Goal: Information Seeking & Learning: Learn about a topic

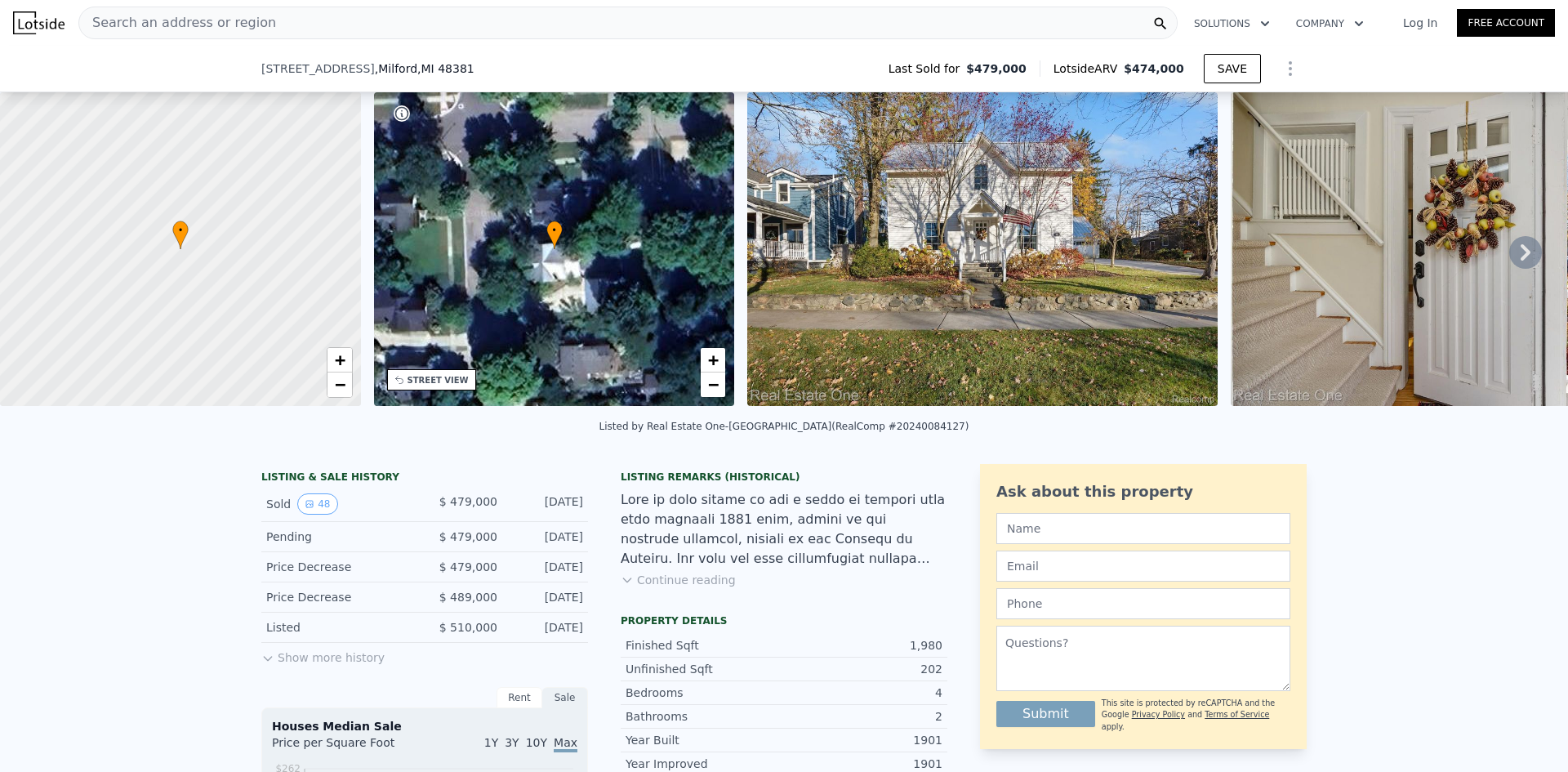
scroll to position [320, 0]
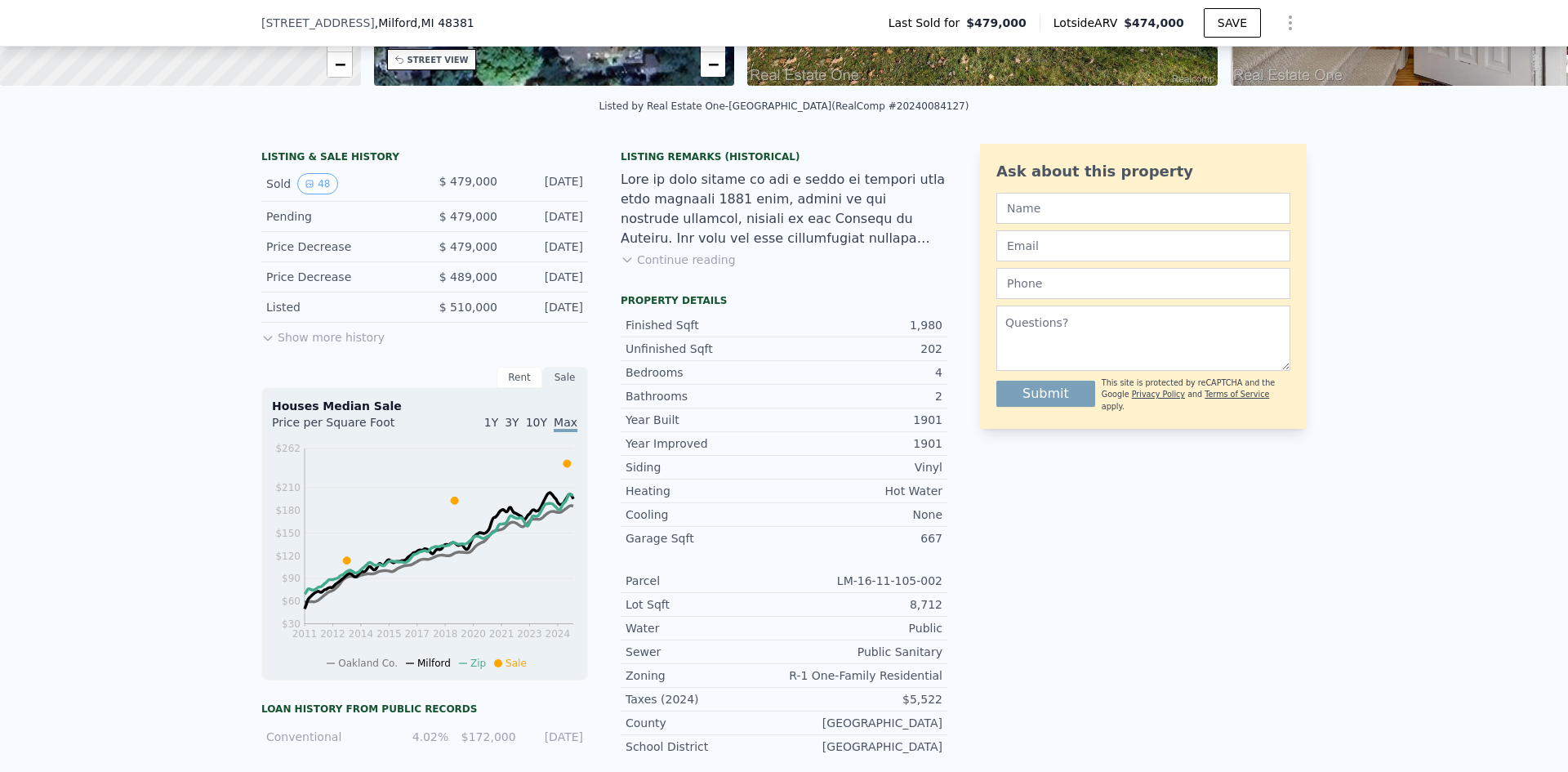
click at [781, 163] on div "Listing Remarks (Historical)" at bounding box center [784, 156] width 327 height 13
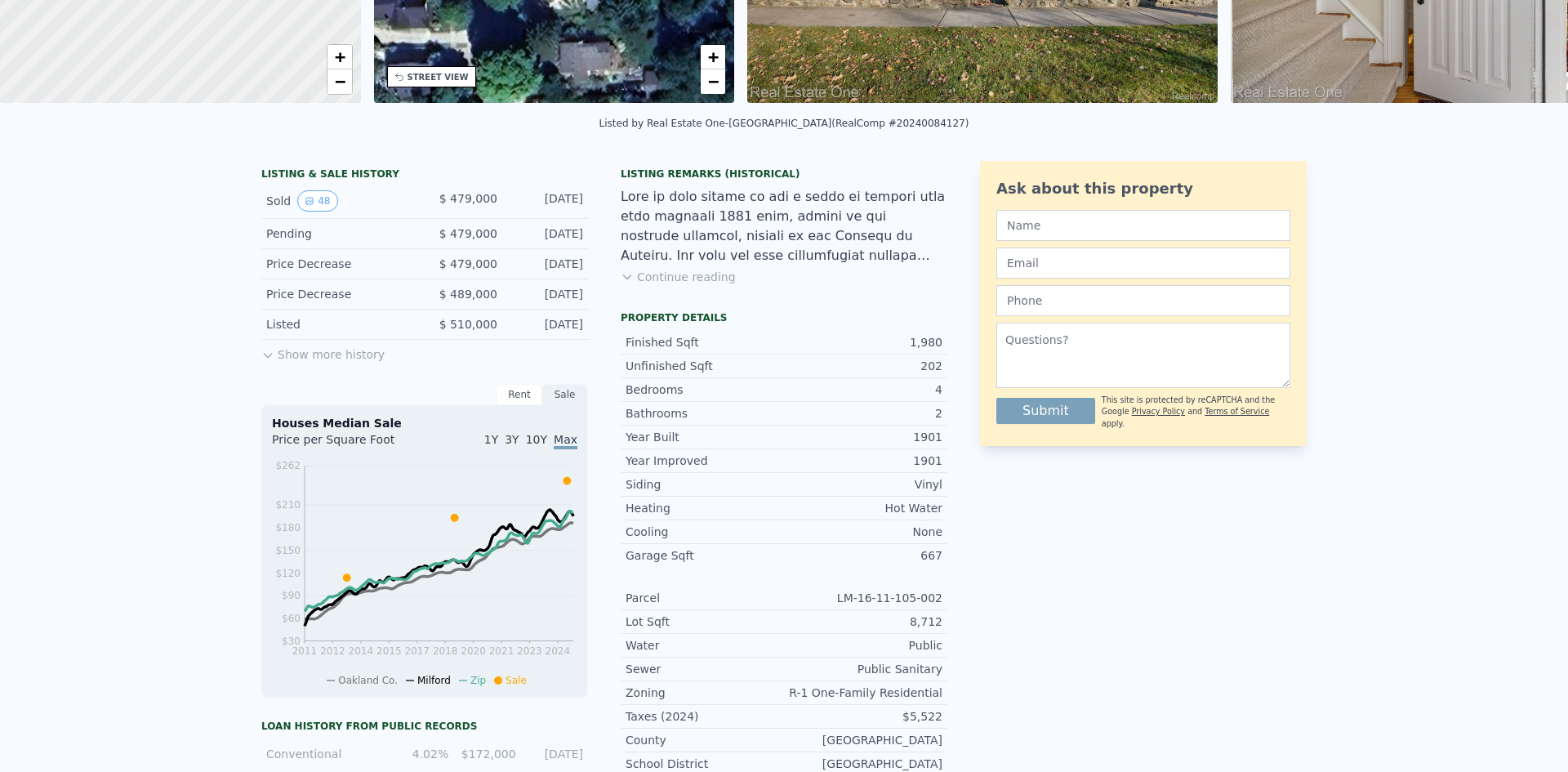
scroll to position [0, 0]
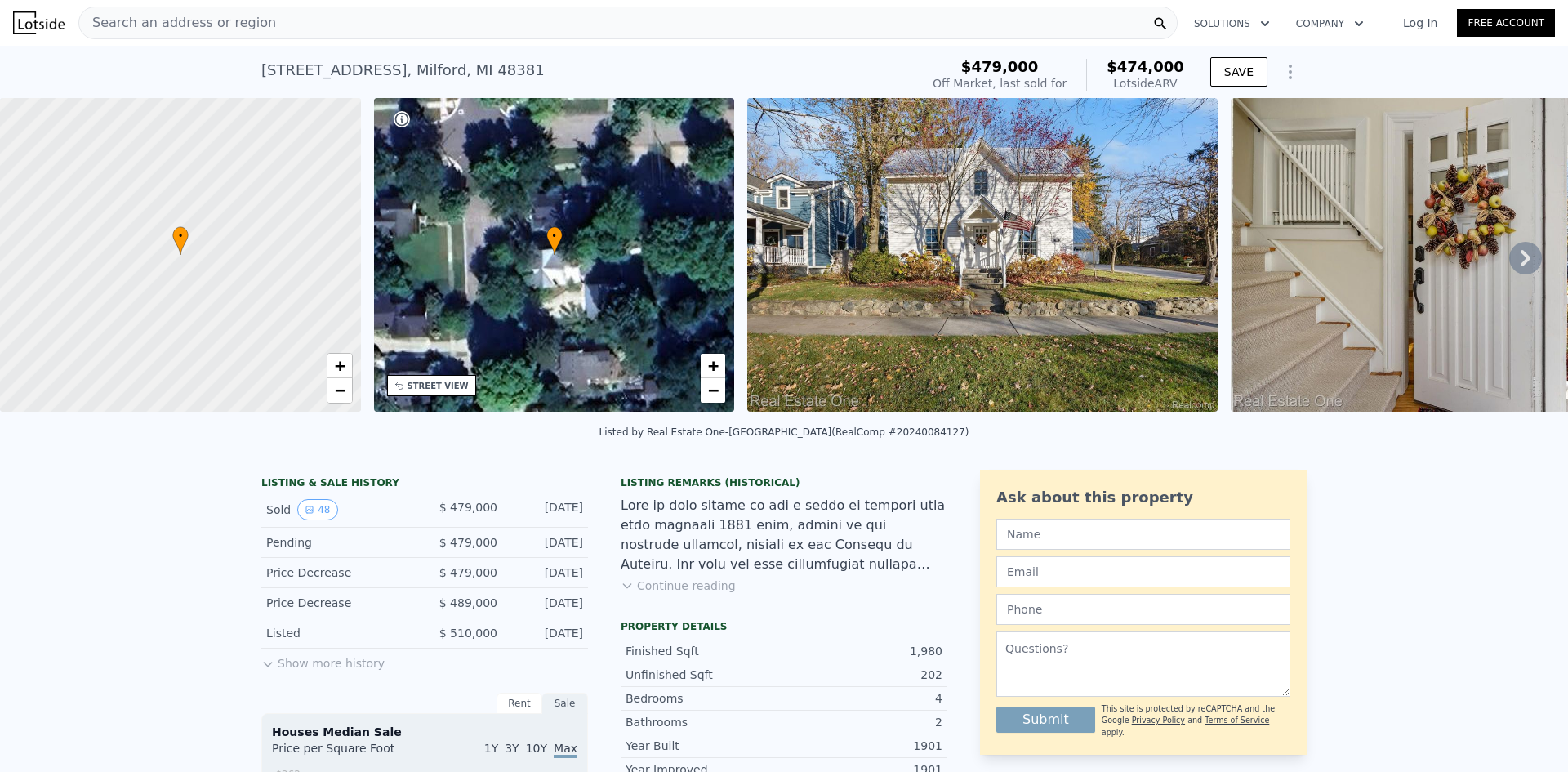
click at [1509, 260] on icon at bounding box center [1524, 258] width 32 height 32
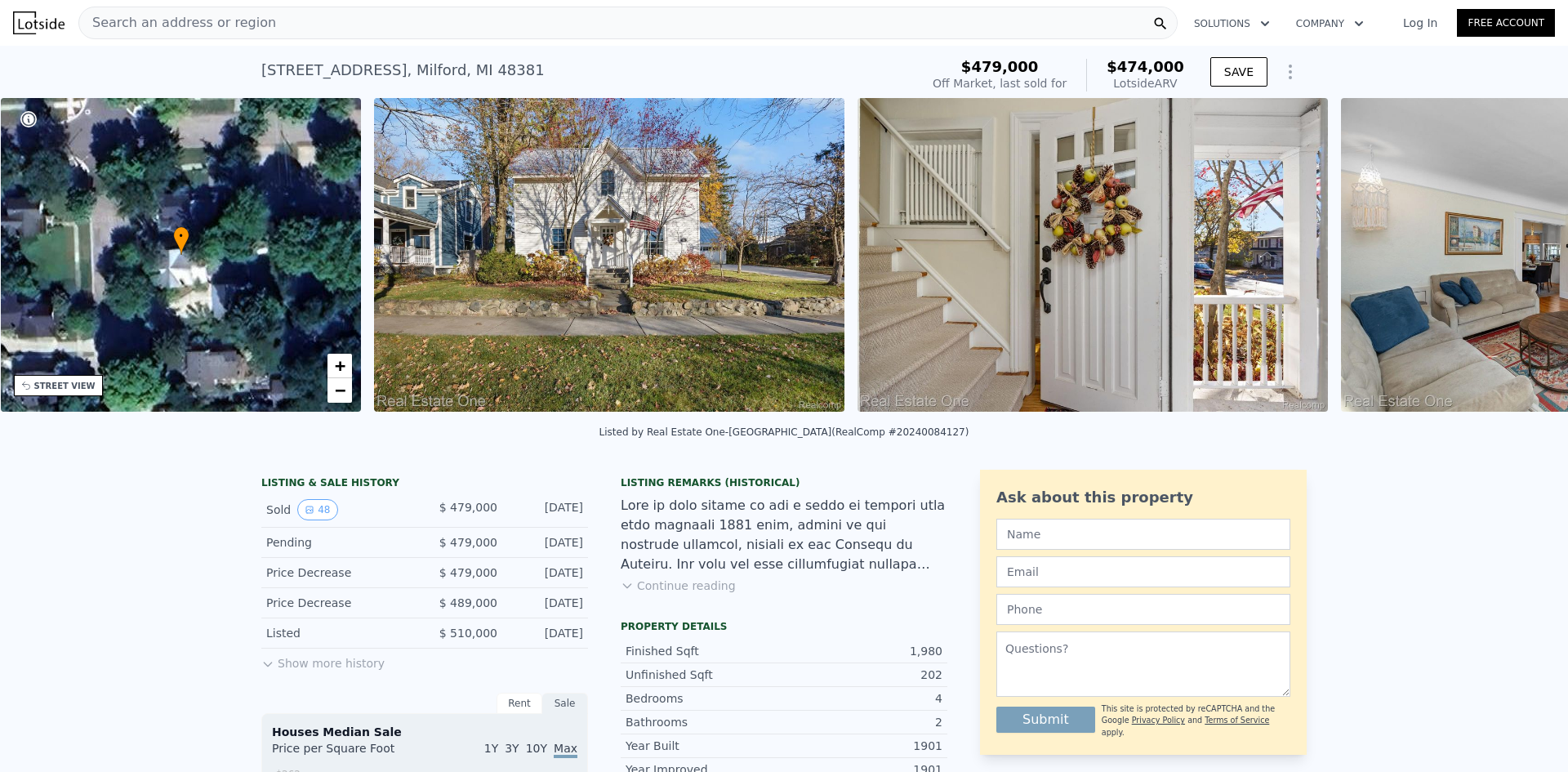
scroll to position [0, 380]
click at [1509, 257] on icon at bounding box center [1524, 258] width 32 height 32
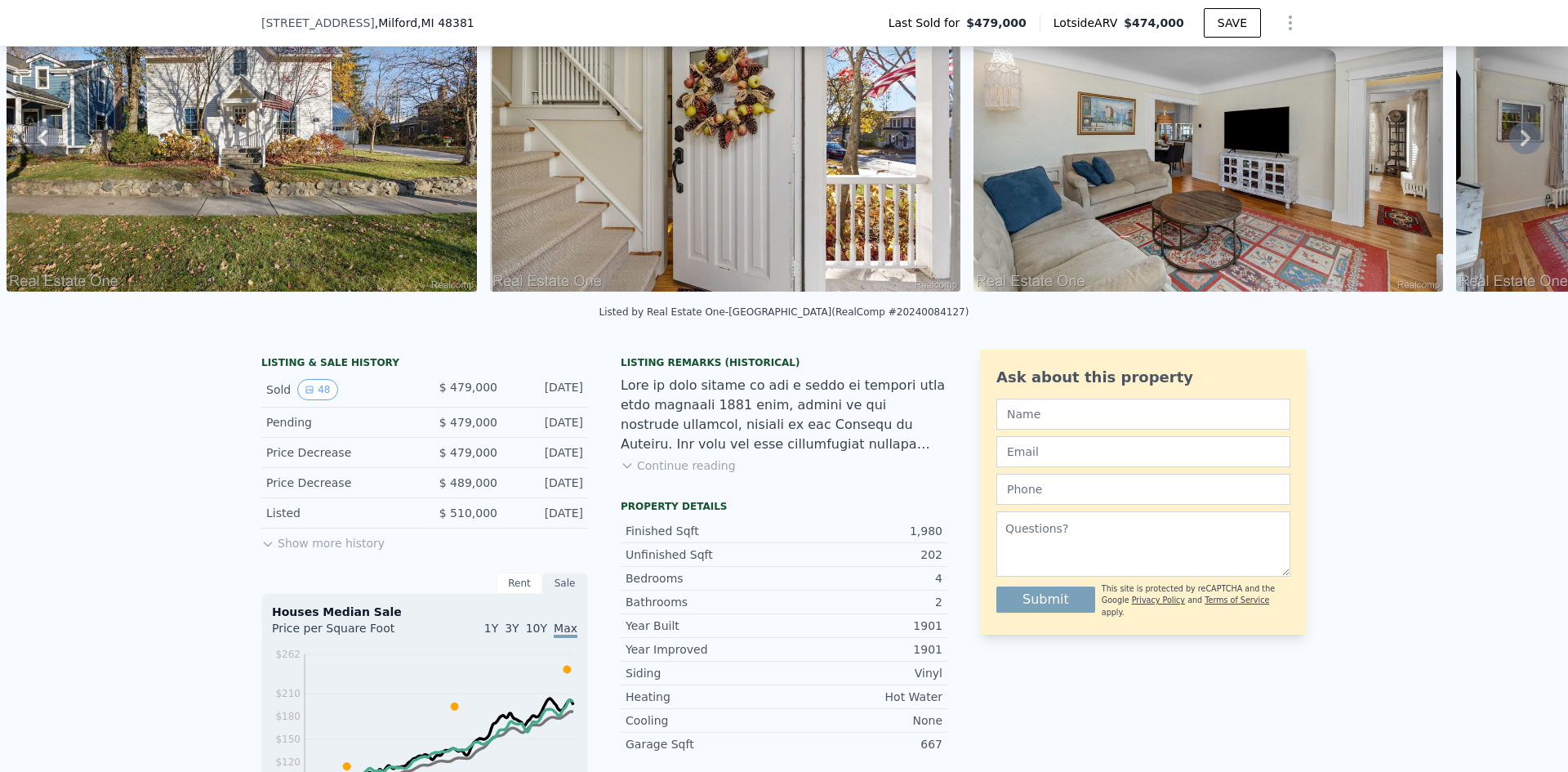
scroll to position [111, 0]
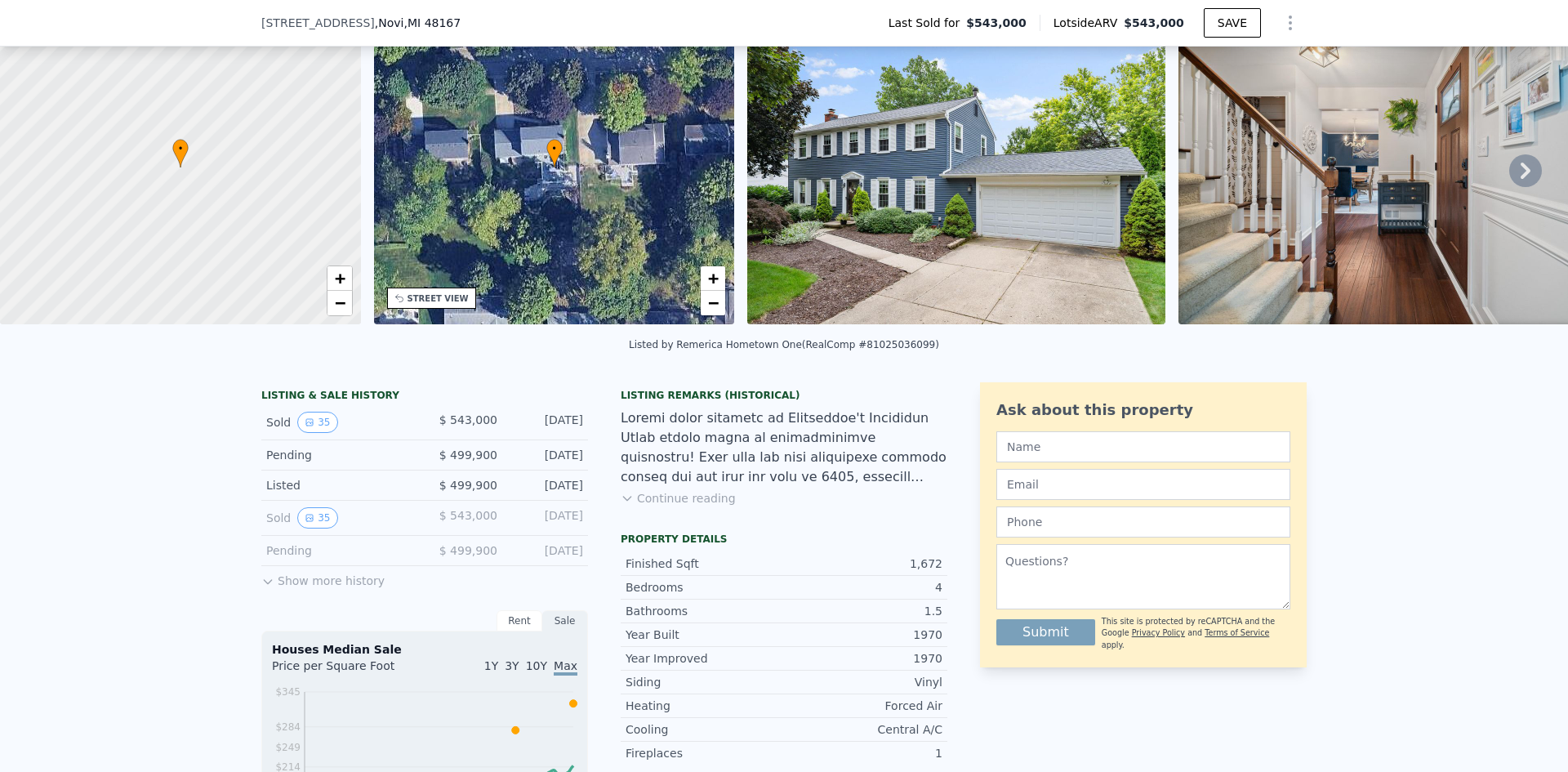
scroll to position [80, 0]
click at [308, 428] on button "35" at bounding box center [317, 423] width 40 height 21
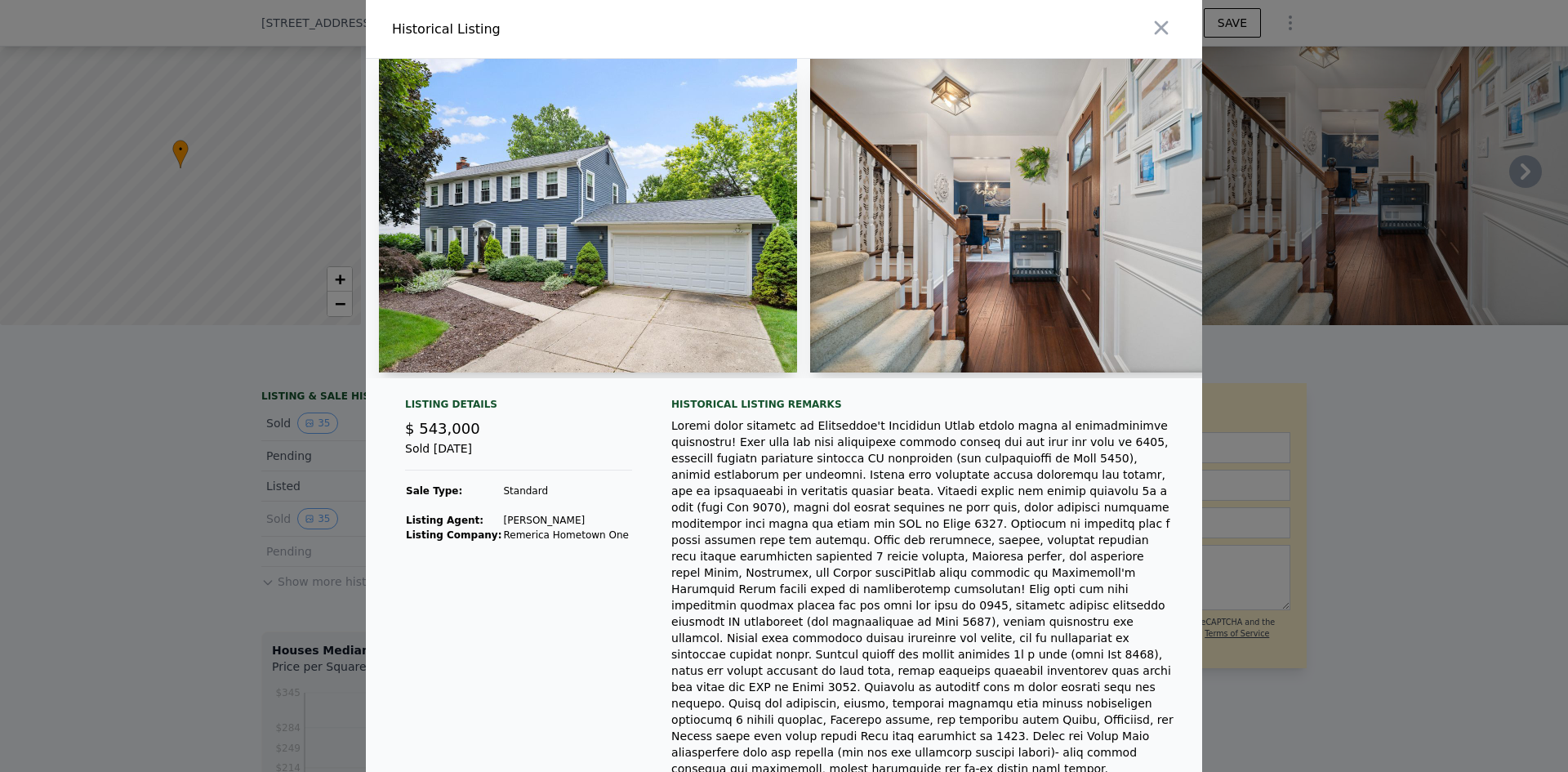
click at [221, 449] on div at bounding box center [784, 386] width 1568 height 772
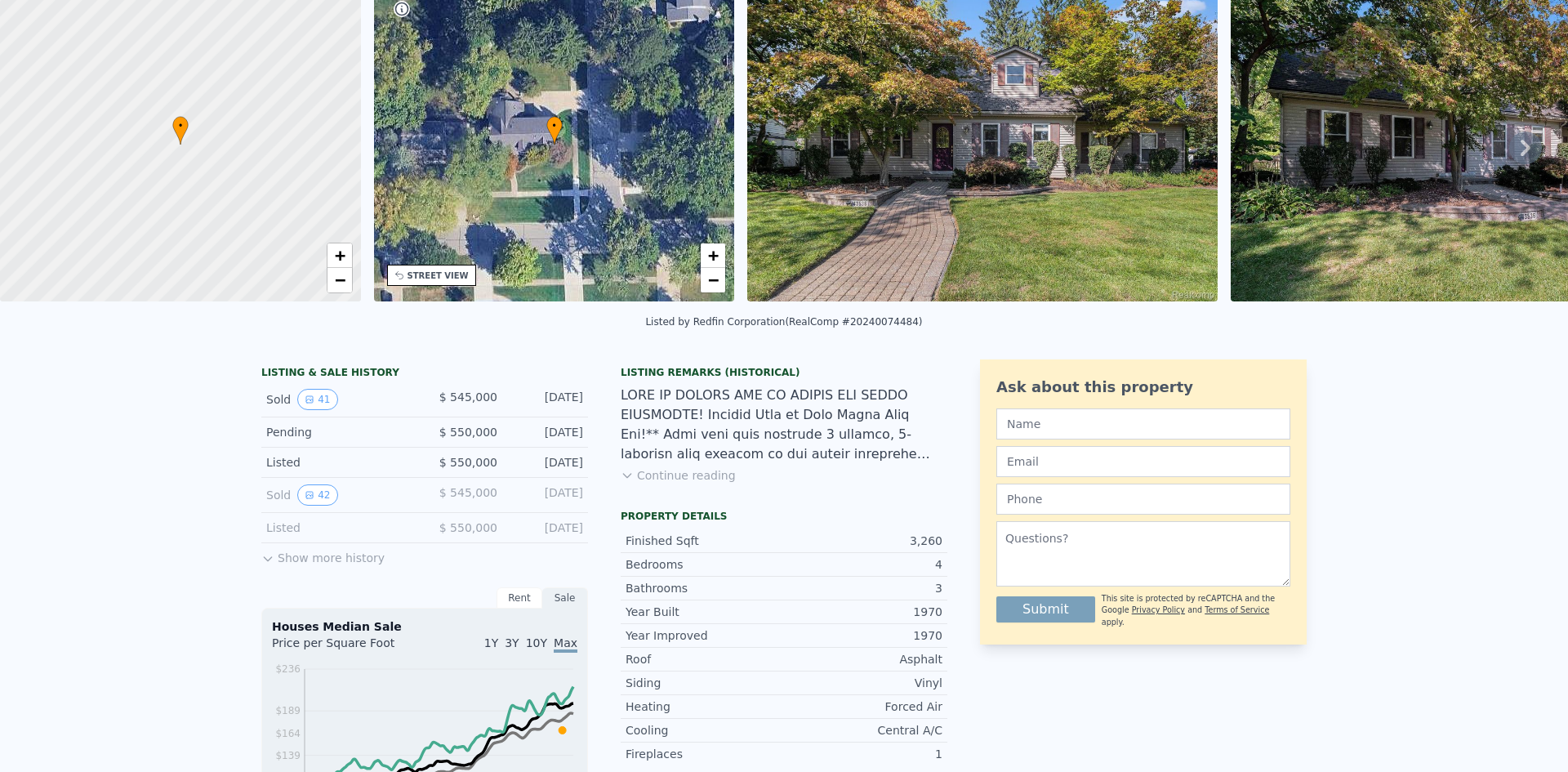
scroll to position [6, 0]
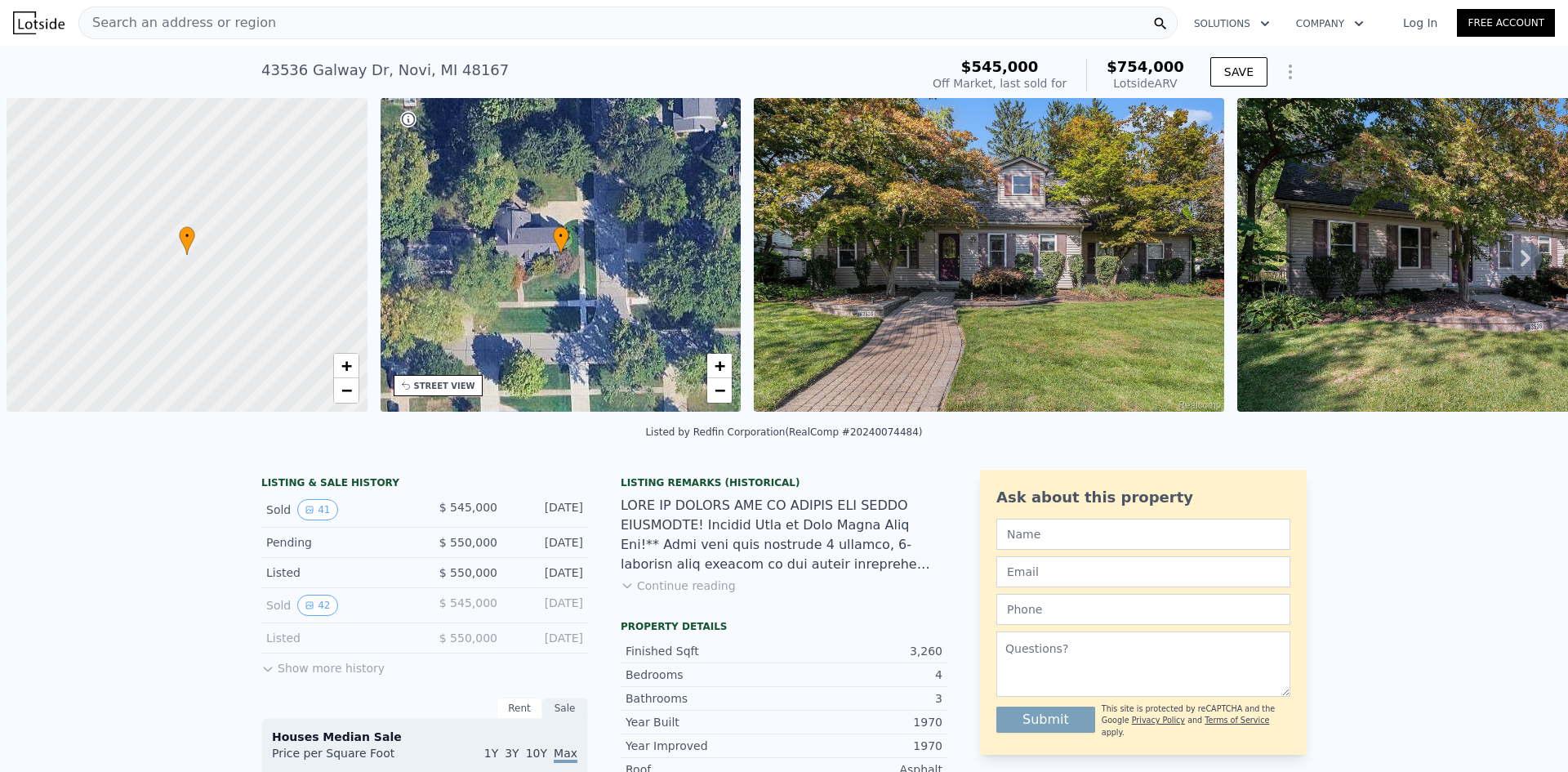
scroll to position [0, 6]
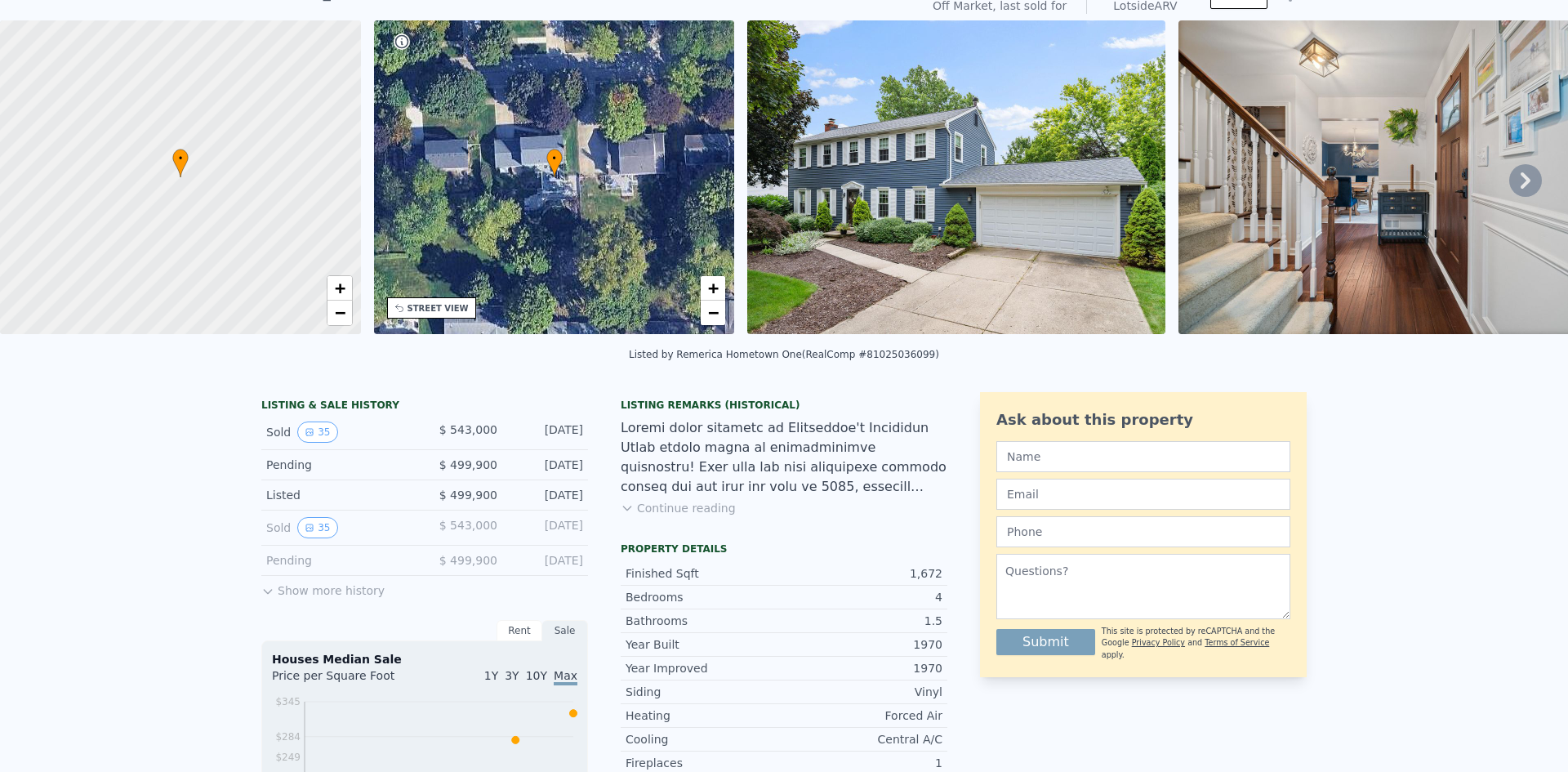
scroll to position [6, 0]
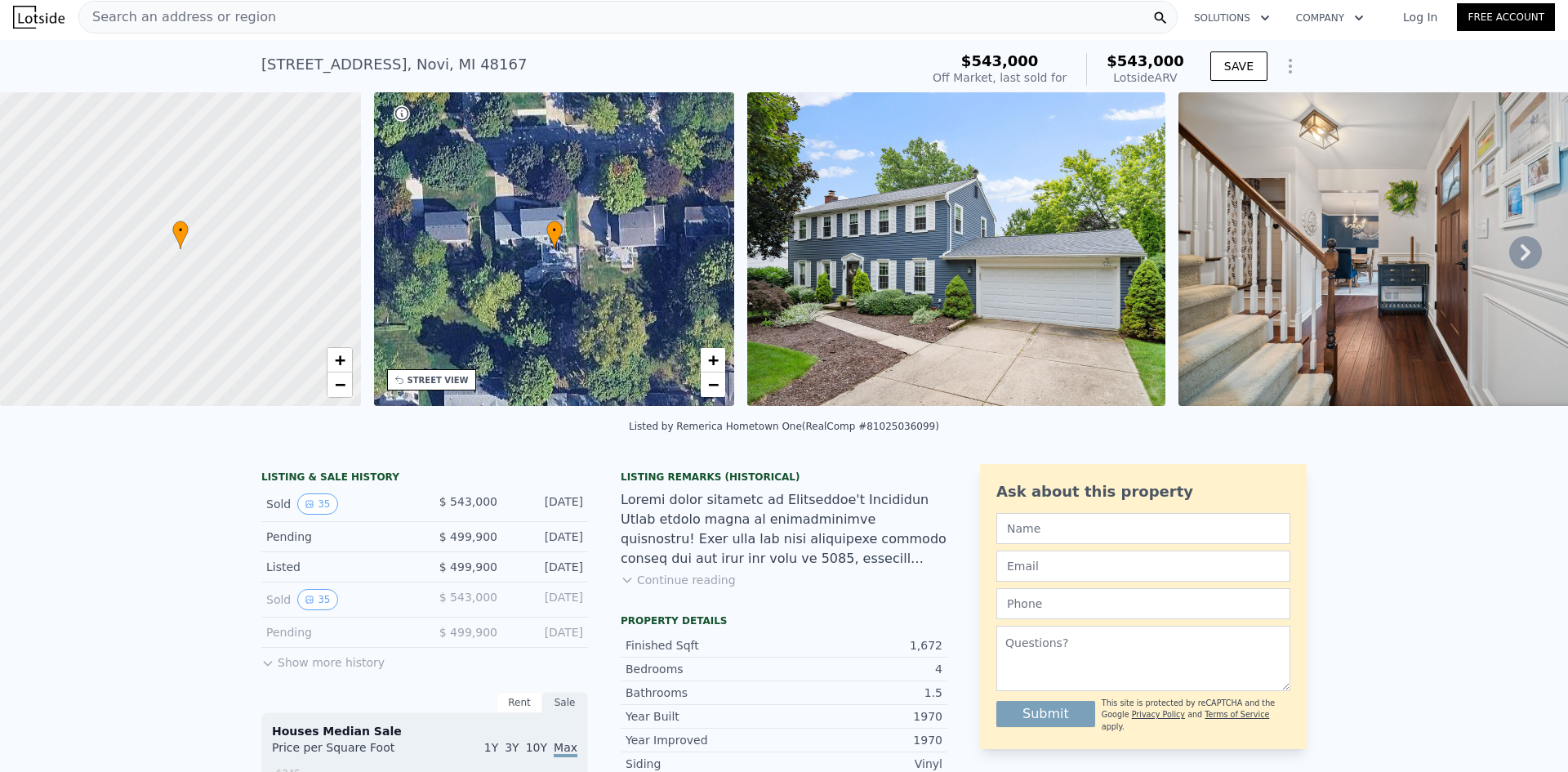
click at [1513, 264] on icon at bounding box center [1524, 252] width 32 height 32
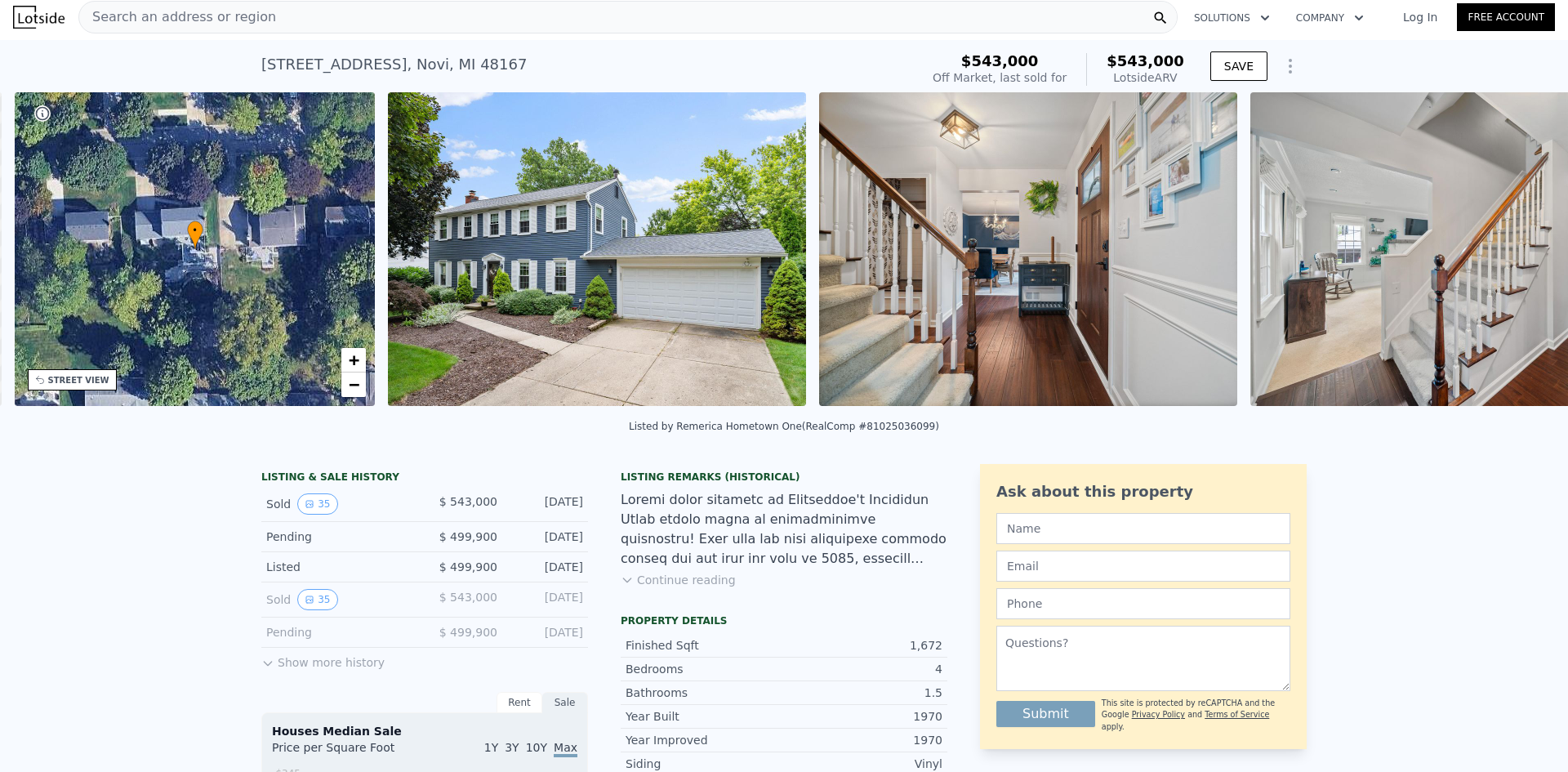
scroll to position [0, 380]
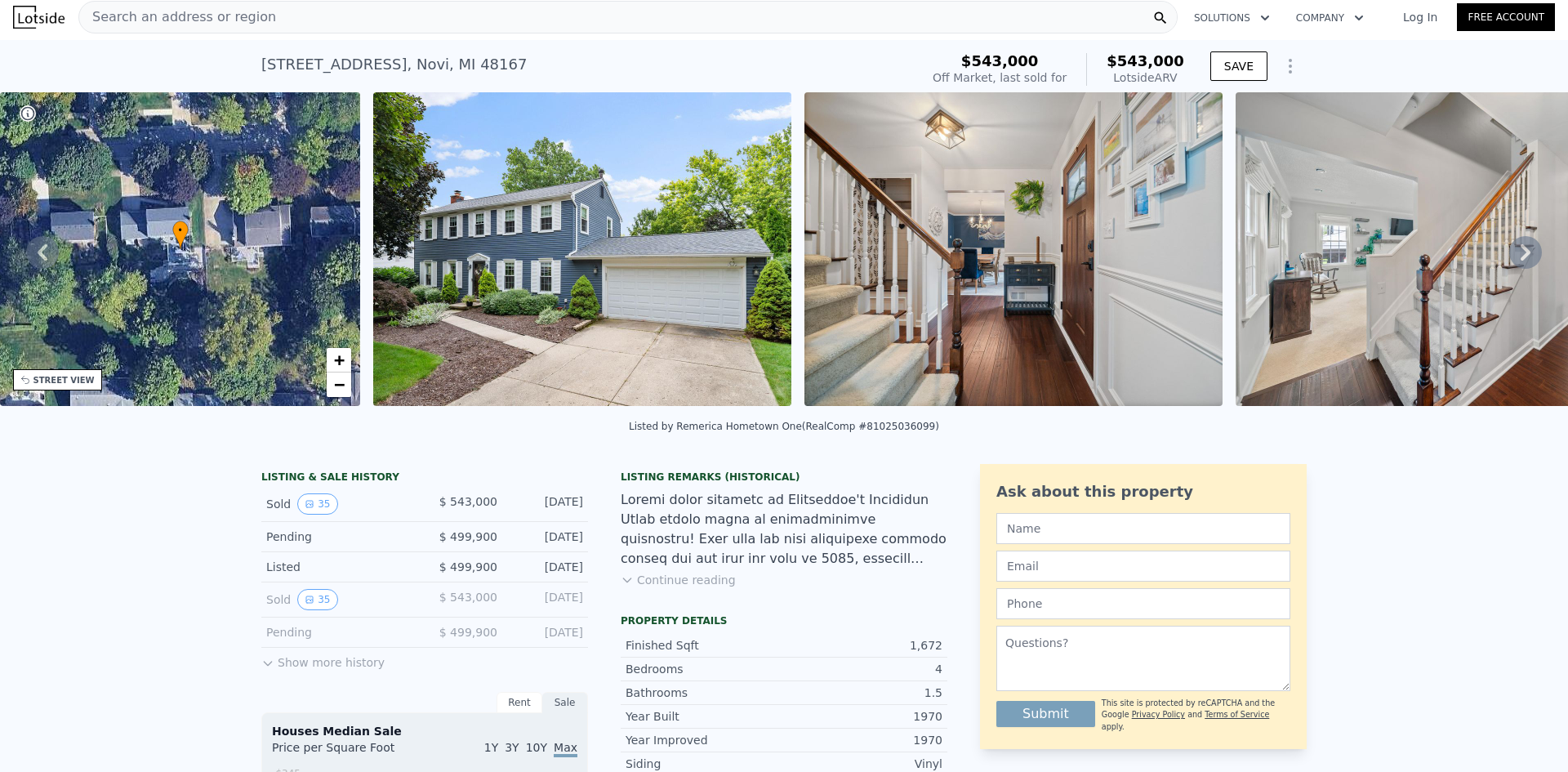
click at [1513, 264] on icon at bounding box center [1524, 252] width 32 height 32
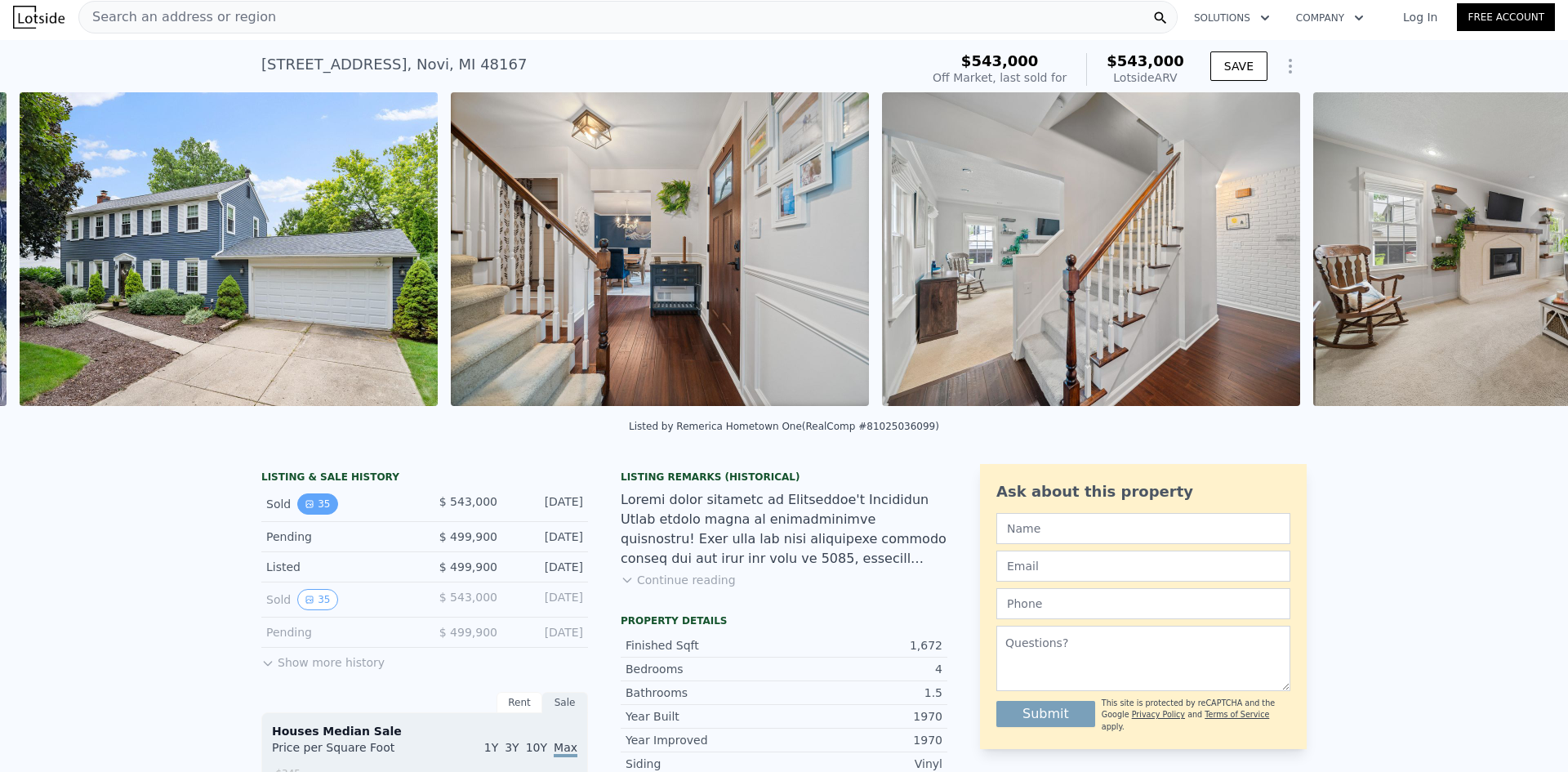
scroll to position [0, 747]
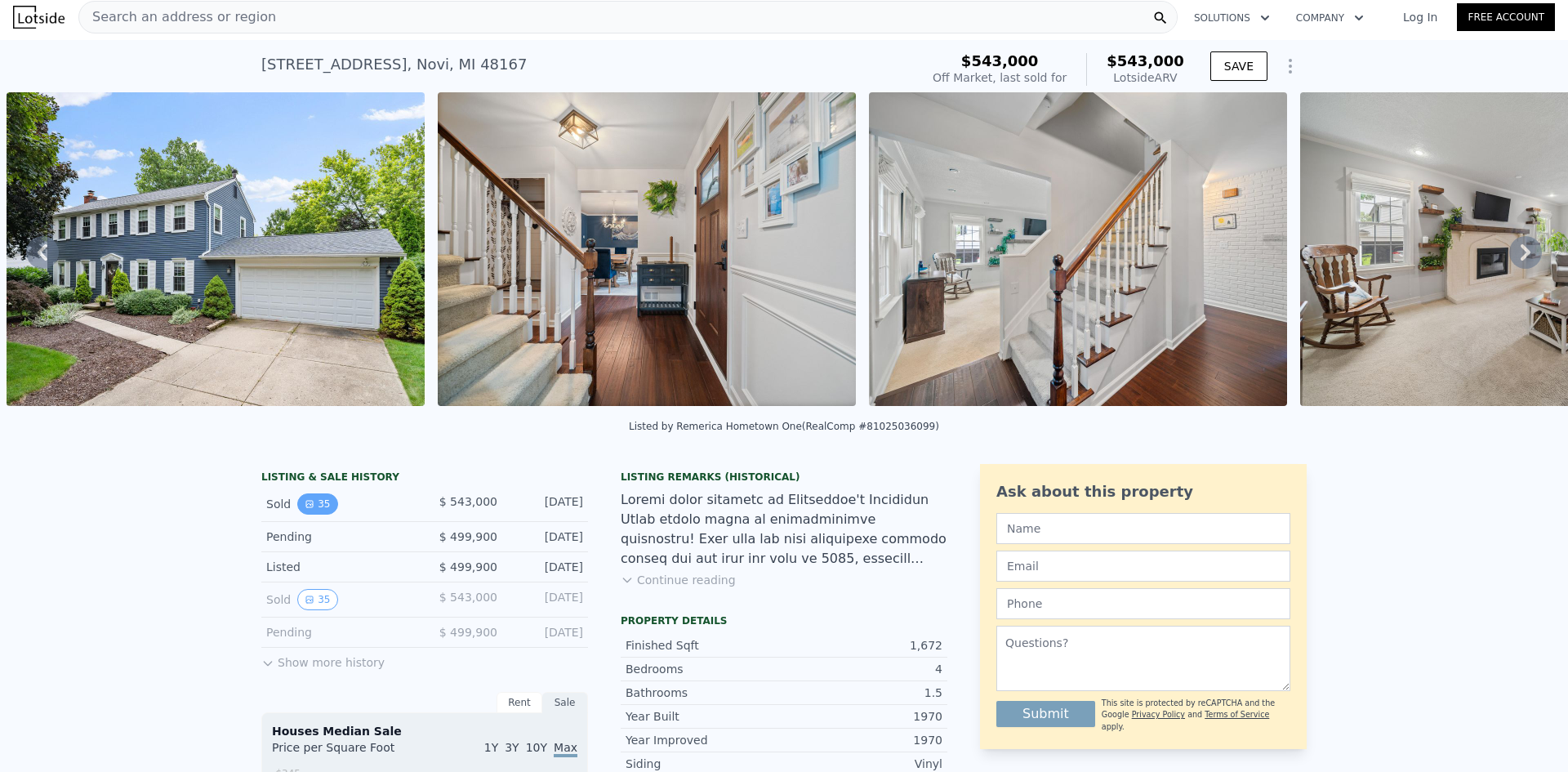
click at [312, 515] on button "35" at bounding box center [317, 504] width 40 height 21
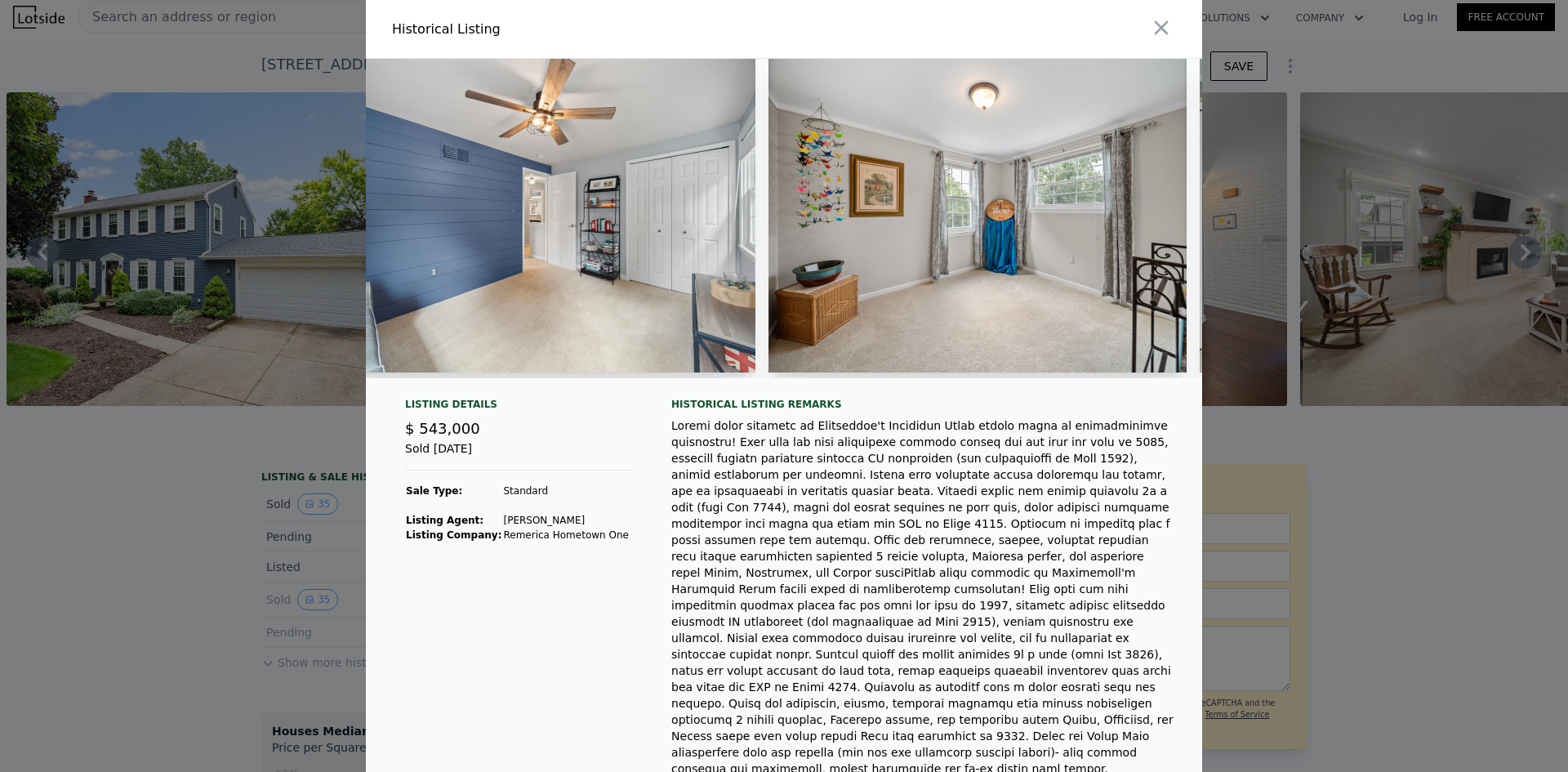
scroll to position [0, 6827]
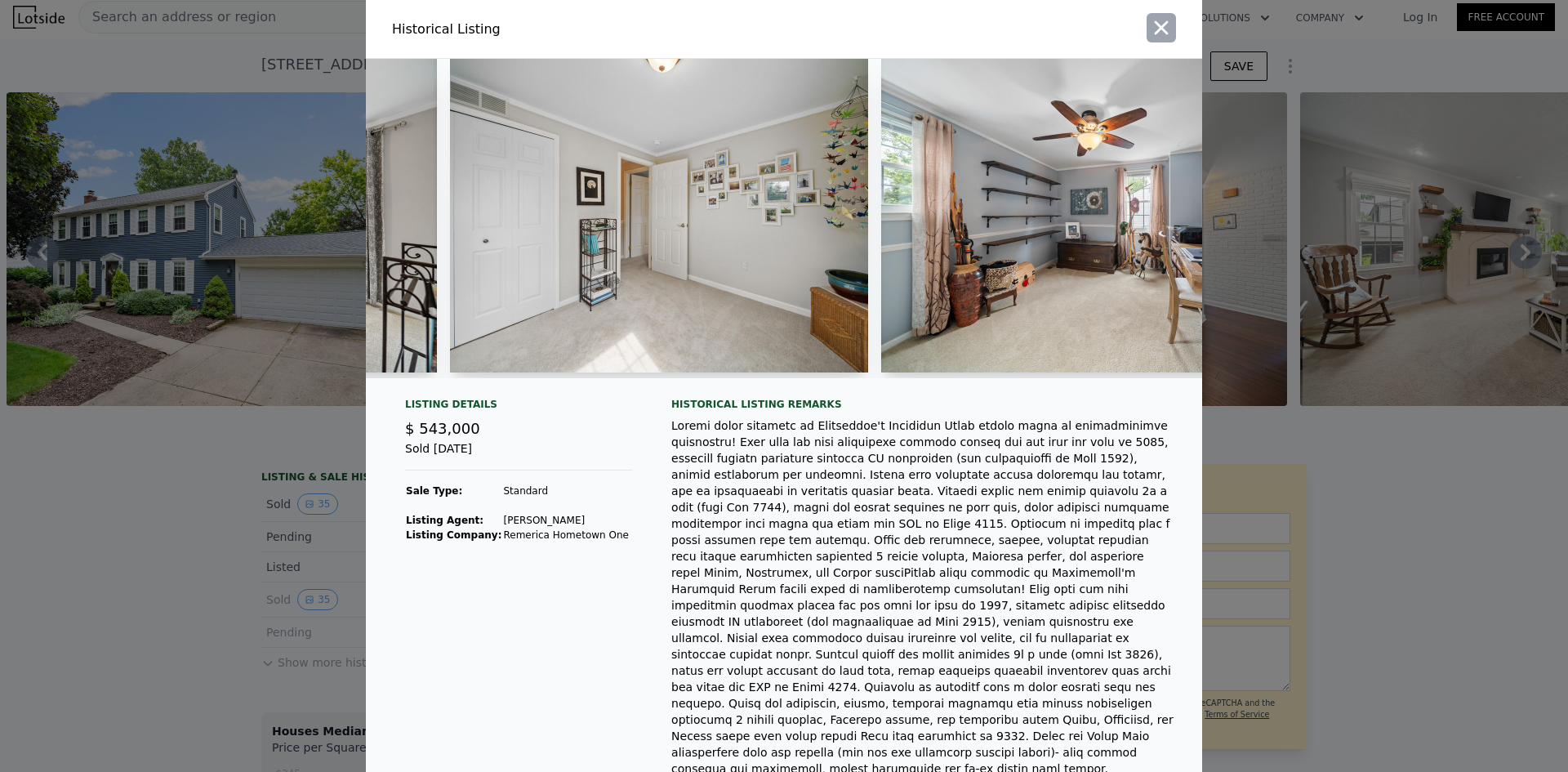
click at [1160, 29] on icon "button" at bounding box center [1161, 28] width 23 height 23
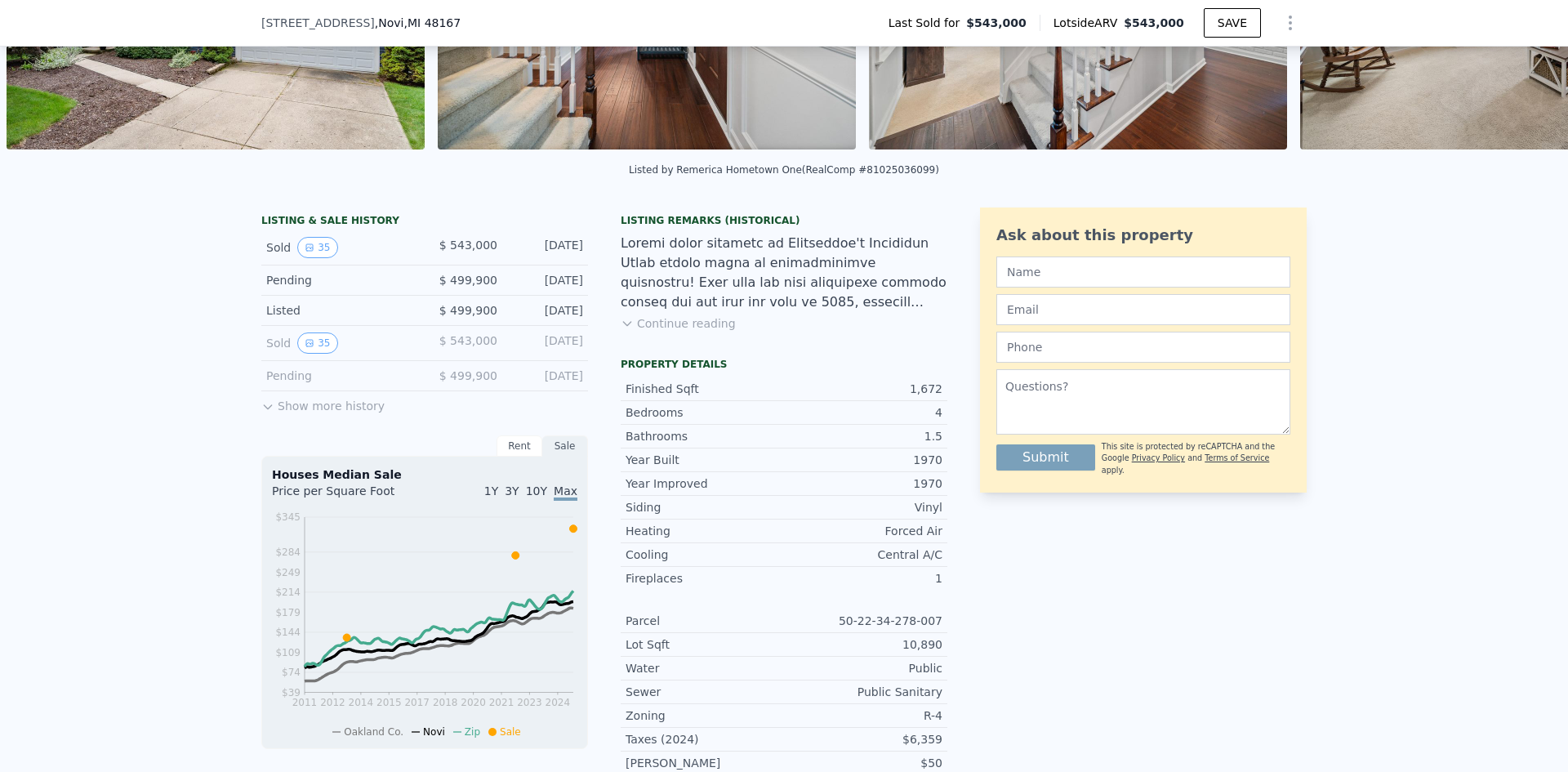
scroll to position [257, 0]
click at [334, 408] on button "Show more history" at bounding box center [323, 402] width 123 height 23
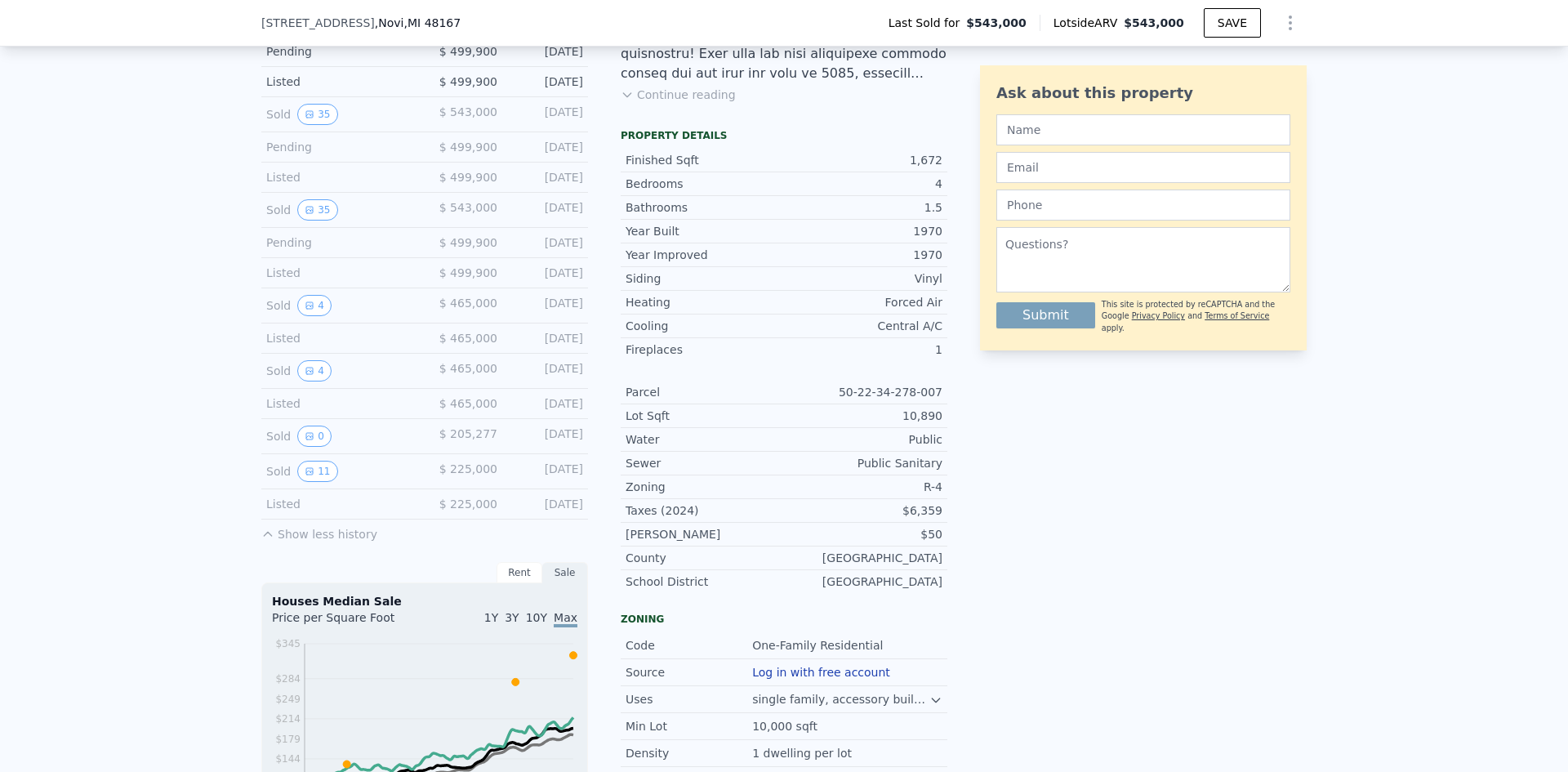
scroll to position [501, 0]
